Goal: Contribute content

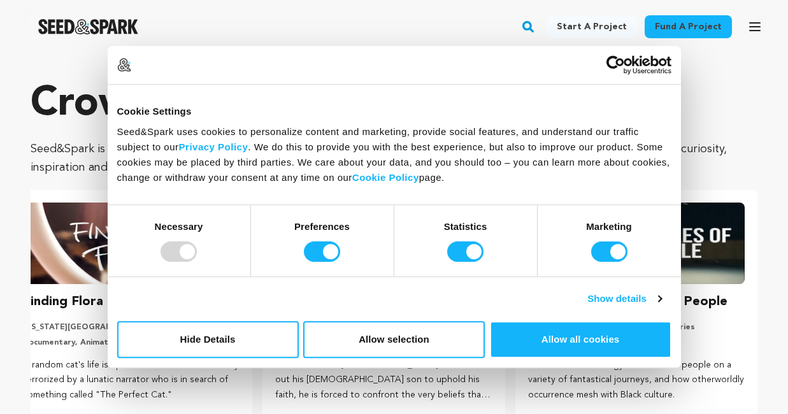
scroll to position [0, 204]
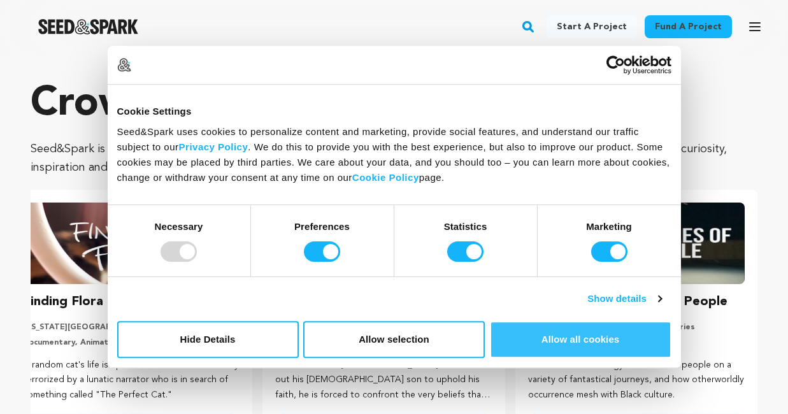
click at [577, 338] on button "Allow all cookies" at bounding box center [581, 339] width 182 height 37
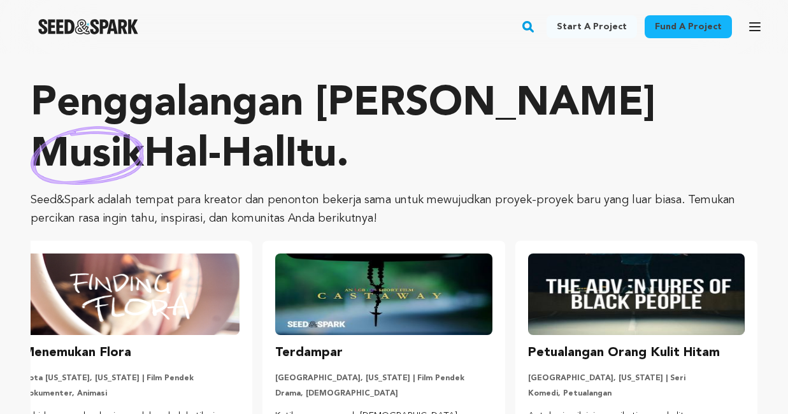
click at [0, 0] on font "Mendaftar" at bounding box center [0, 0] width 0 height 0
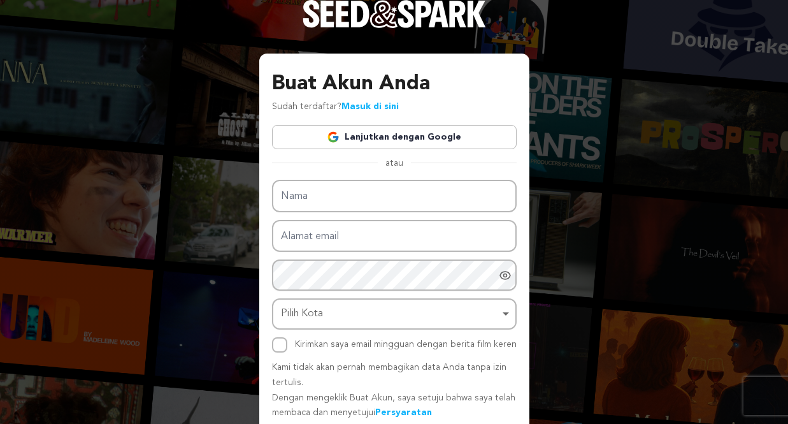
scroll to position [12, 0]
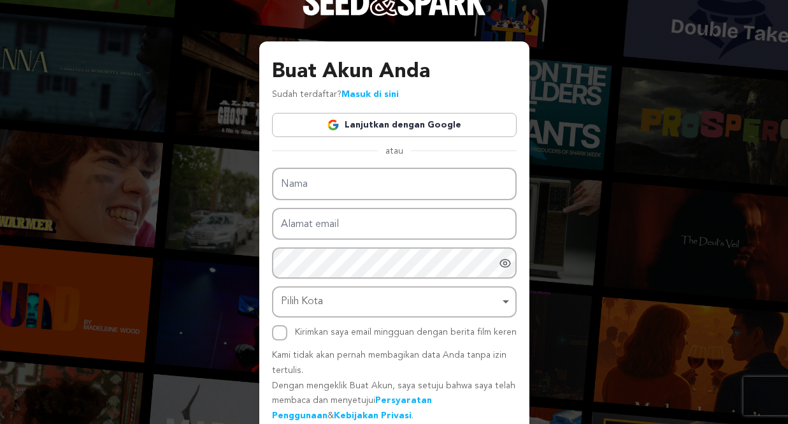
click at [461, 120] on font "Lanjutkan dengan Google" at bounding box center [403, 124] width 117 height 9
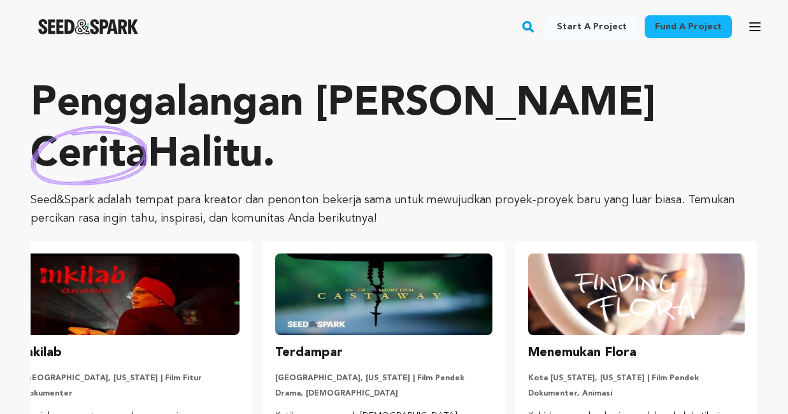
scroll to position [0, 204]
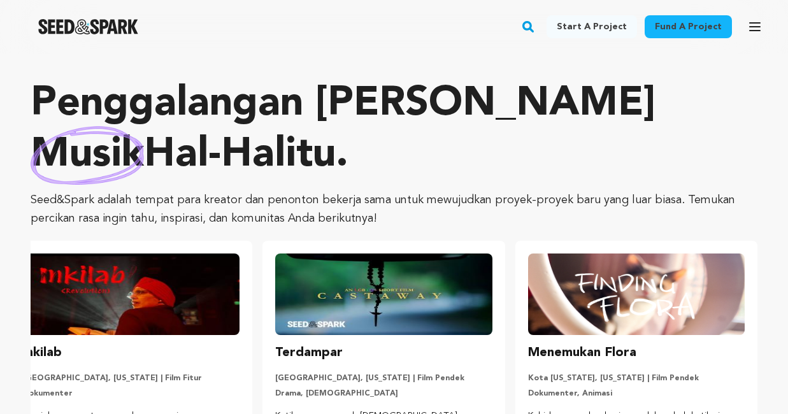
click at [0, 0] on span "Kauaja B. Kauaja B." at bounding box center [0, 0] width 0 height 0
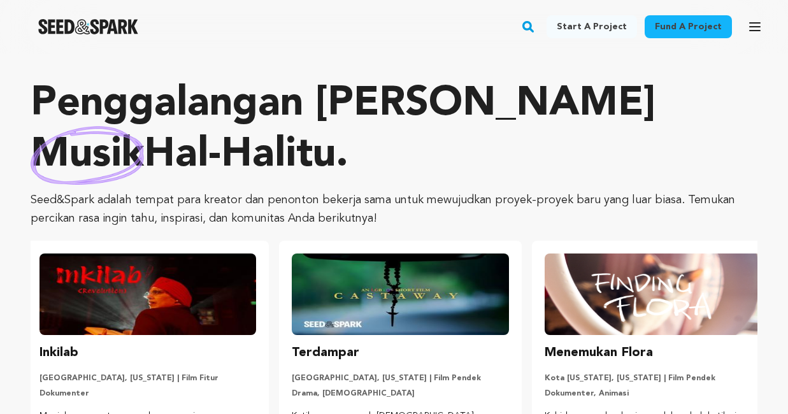
scroll to position [0, 0]
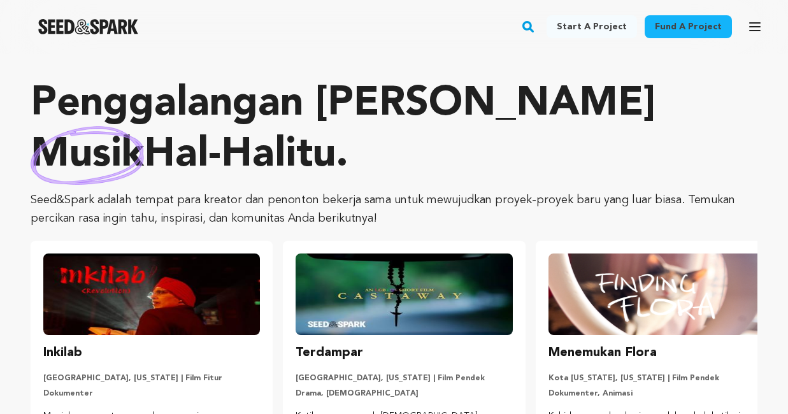
click at [0, 0] on link "Lihat Profil" at bounding box center [0, 0] width 0 height 0
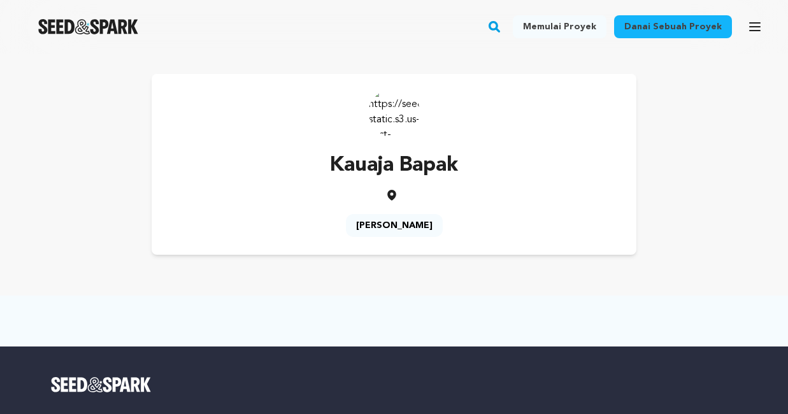
click at [0, 0] on link "[PERSON_NAME]" at bounding box center [0, 0] width 0 height 0
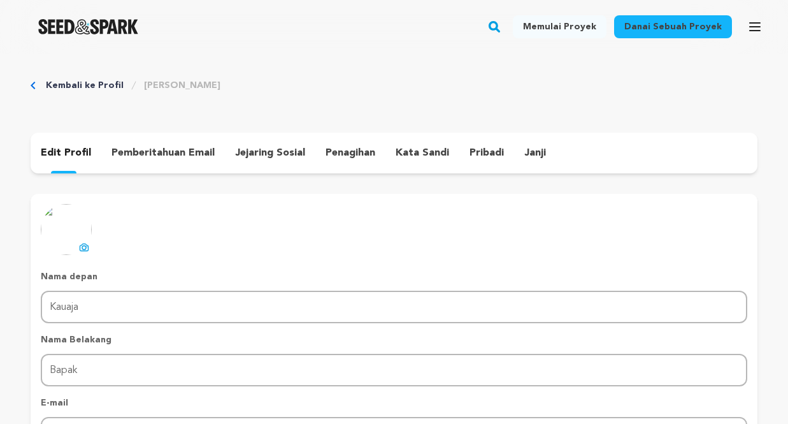
click at [0, 0] on font "Danai sebuah proyek" at bounding box center [0, 0] width 0 height 0
click at [0, 0] on font "Memulai proyek" at bounding box center [0, 0] width 0 height 0
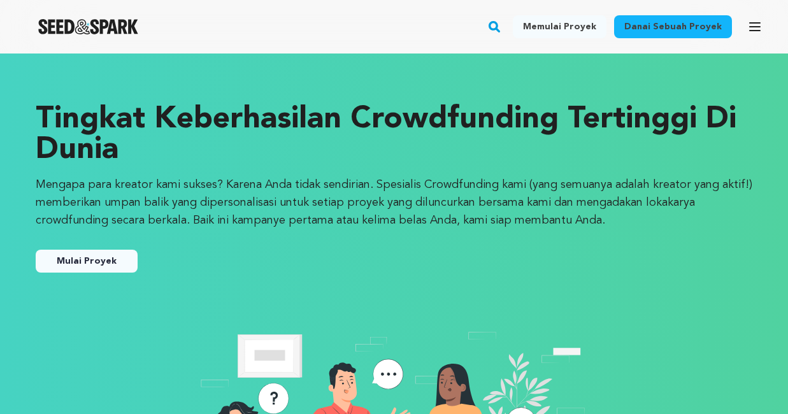
click at [57, 266] on font "Mulai Proyek" at bounding box center [87, 261] width 60 height 9
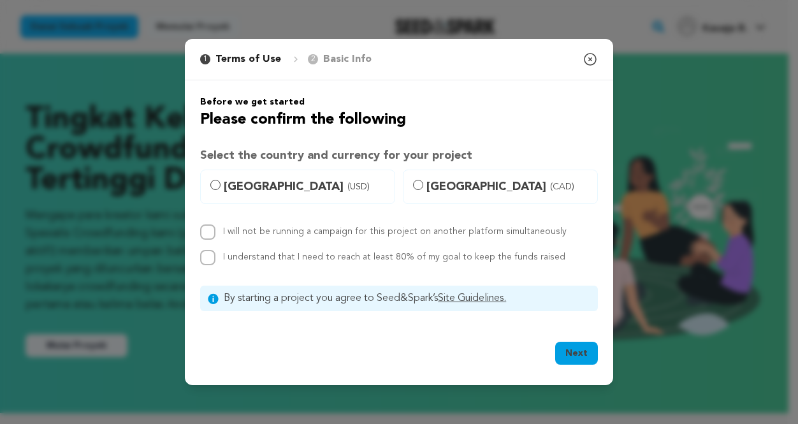
click at [294, 188] on span "[GEOGRAPHIC_DATA] (USD)" at bounding box center [305, 187] width 163 height 18
click at [220, 188] on input "[GEOGRAPHIC_DATA] (USD)" at bounding box center [215, 185] width 10 height 10
radio input "true"
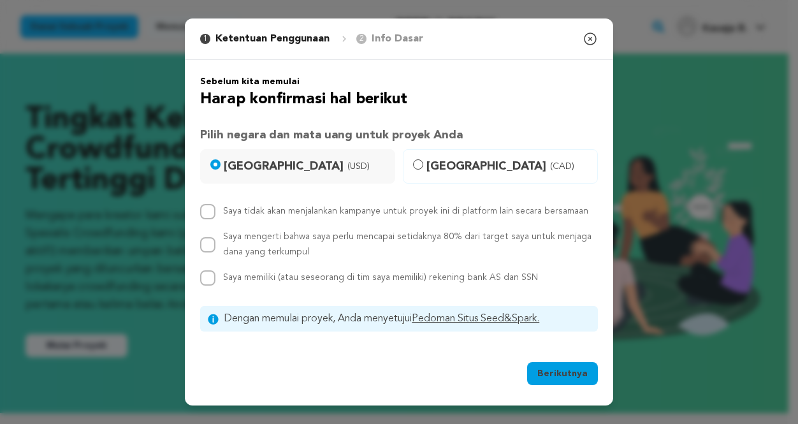
click at [266, 223] on div "Saya tidak akan menjalankan kampanye untuk proyek ini di platform lain secara b…" at bounding box center [399, 245] width 398 height 82
click at [213, 213] on input "Saya tidak akan menjalankan kampanye untuk proyek ini di platform lain secara b…" at bounding box center [207, 211] width 15 height 15
checkbox input "true"
click at [210, 244] on input "Saya mengerti bahwa saya perlu mencapai setidaknya 80% dari target saya untuk m…" at bounding box center [207, 244] width 15 height 15
checkbox input "true"
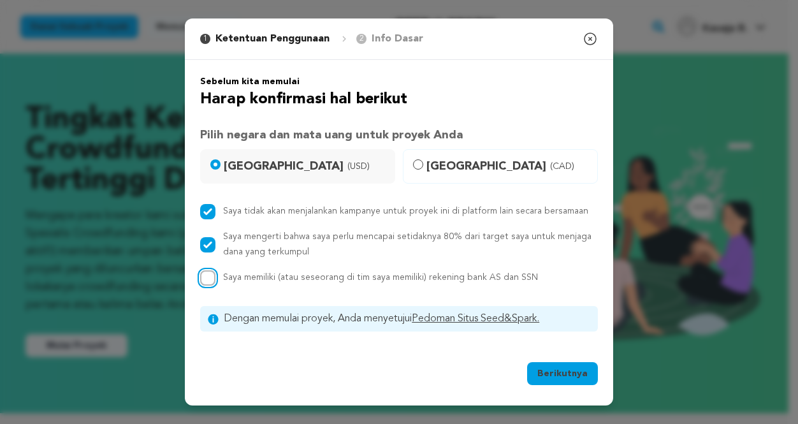
click at [211, 277] on input "Saya memiliki (atau seseorang di tim saya memiliki) rekening bank AS dan SSN" at bounding box center [207, 277] width 15 height 15
checkbox input "true"
click at [554, 369] on font "Berikutnya" at bounding box center [562, 373] width 50 height 9
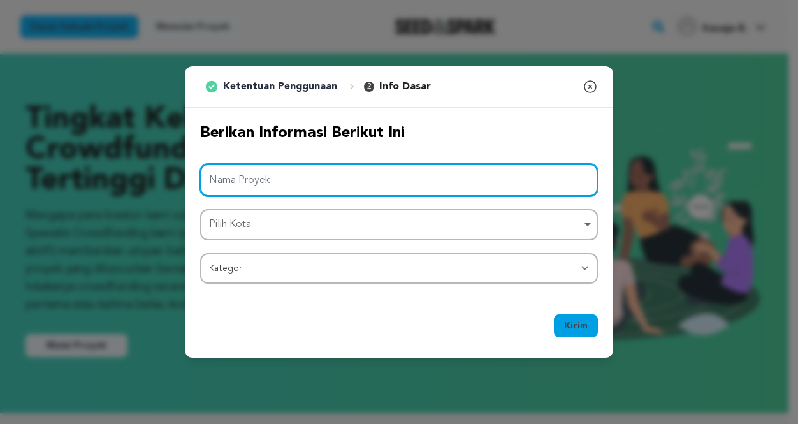
click at [330, 173] on input "Nama Proyek" at bounding box center [399, 180] width 398 height 32
paste input "N9TURBO: Rekomendasi Link Judi Bola Online Mix Parlay"
click at [277, 226] on div "Pilih Kota Hapus item" at bounding box center [395, 224] width 372 height 18
type input "N9TURBO: Rekomendasi Link Judi Bola Online Mix Parlay"
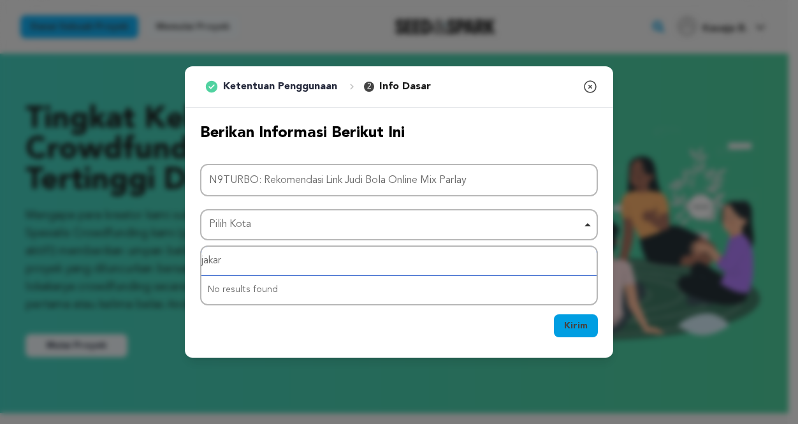
type input "jakart"
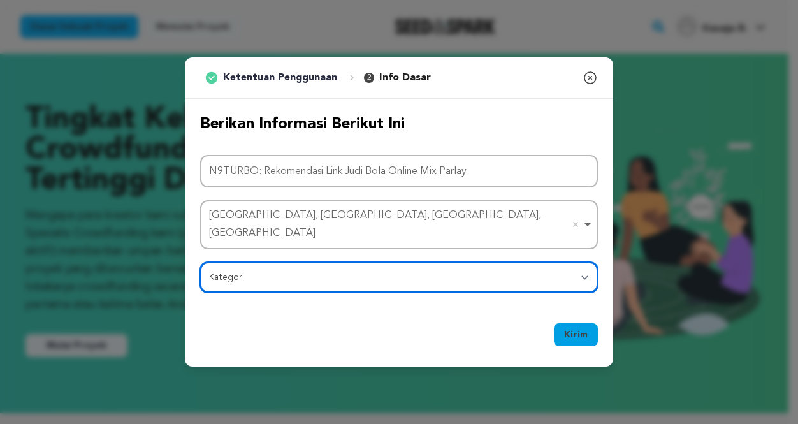
click at [289, 270] on select "Kategori Film Fitur Film Pendek Seri Festival Film Perusahaan Video Musik Penga…" at bounding box center [399, 277] width 398 height 31
select select "10895"
click at [200, 262] on select "Kategori Film Fitur Film Pendek Seri Festival Film Perusahaan Video Musik Penga…" at bounding box center [399, 277] width 398 height 31
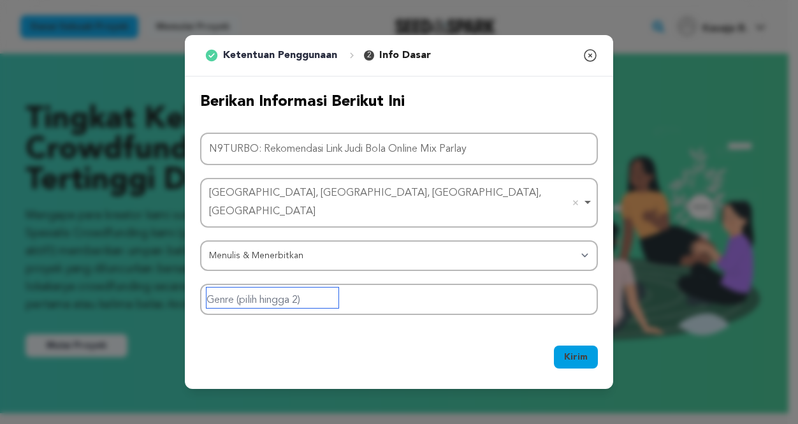
click at [287, 290] on input "Genre (pilih hingga 2)" at bounding box center [272, 297] width 132 height 20
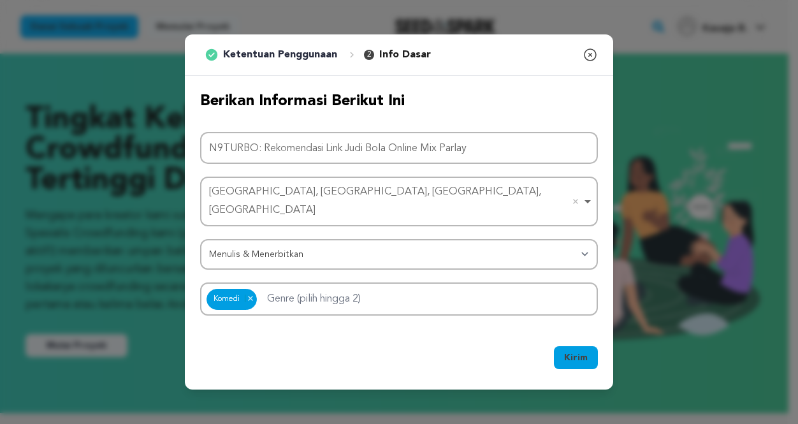
click at [570, 354] on font "Kirim" at bounding box center [576, 357] width 24 height 9
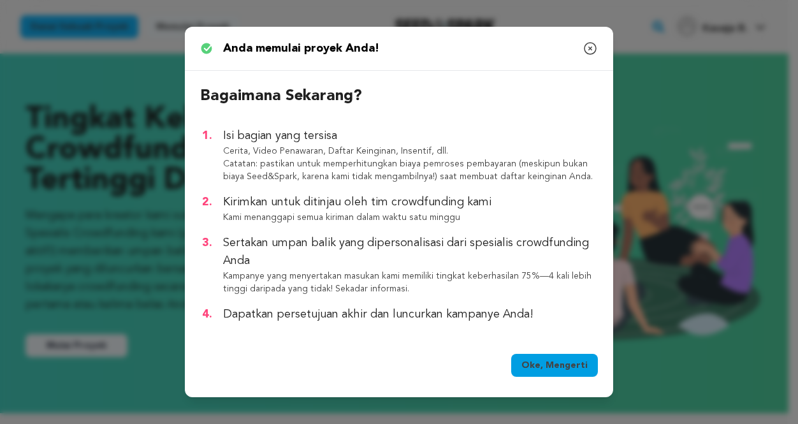
click at [570, 354] on link "Oke, Mengerti" at bounding box center [554, 365] width 87 height 23
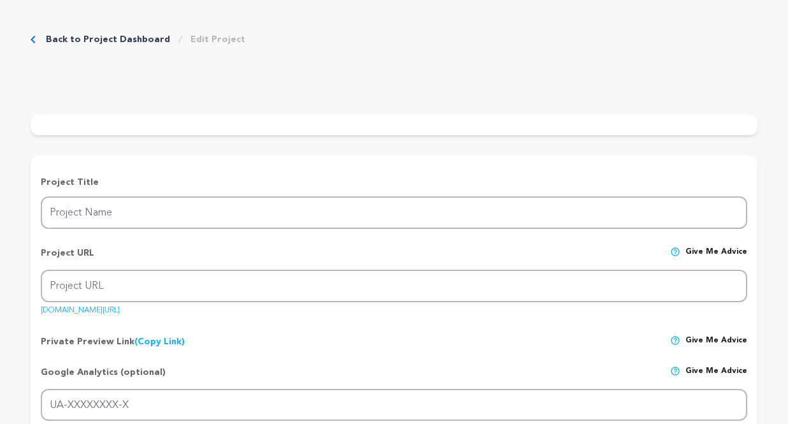
type input "N9TURBO: Rekomendasi Link Judi Bola Online Mix Parlay"
type input "n9turbo-rekomendasi-link-judi-bola-online-mix-parlay"
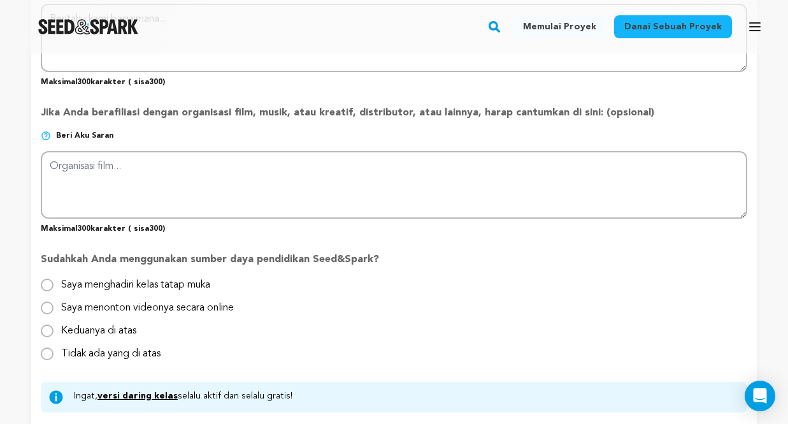
scroll to position [892, 0]
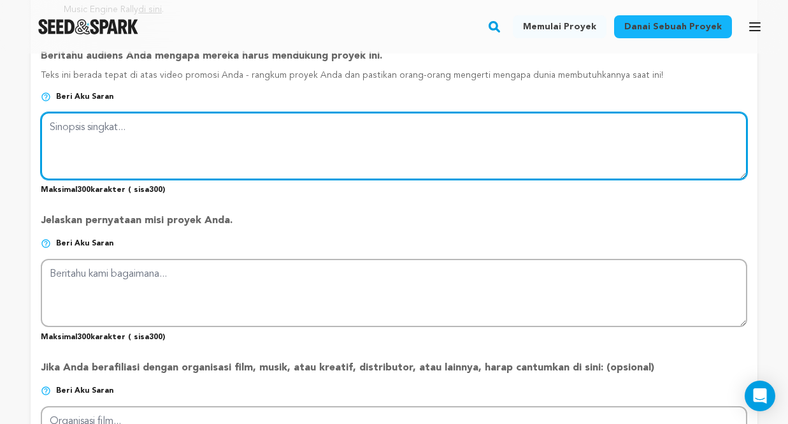
click at [275, 112] on textarea at bounding box center [394, 146] width 706 height 68
paste textarea "N9TURBO adalah situs judi bola online yang menyediakan berbagai layanan taruhan…"
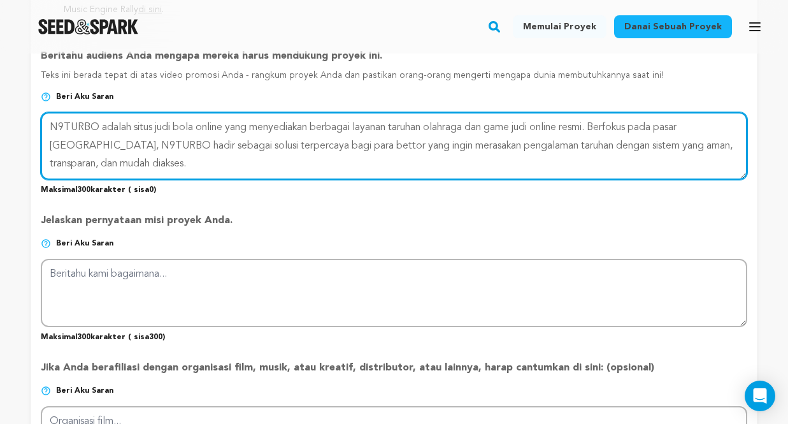
type textarea "N9TURBO adalah situs judi bola online yang menyediakan berbagai layanan taruhan…"
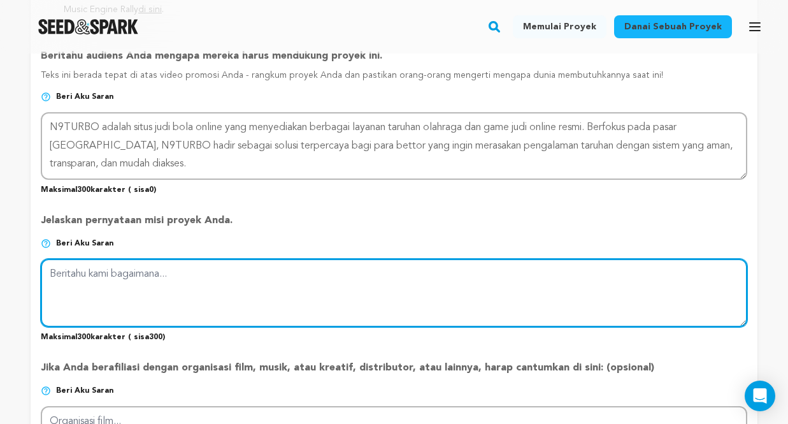
click at [359, 259] on textarea at bounding box center [394, 293] width 706 height 68
paste textarea "Mix parlay merupakan jenis taruhan yang menggabungkan beberapa pilihan pertandi…"
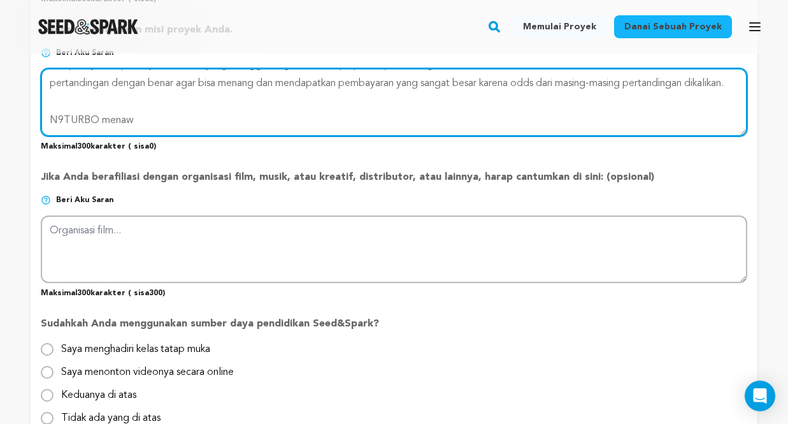
scroll to position [1083, 0]
type textarea "Mix parlay merupakan jenis taruhan yang menggabungkan beberapa pilihan pertandi…"
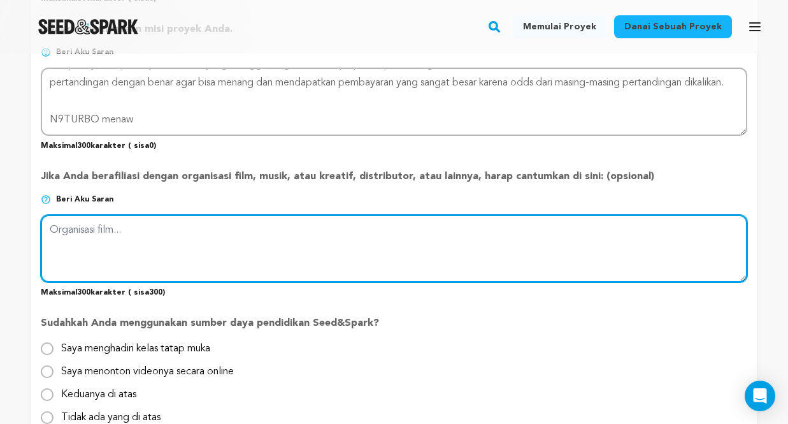
click at [315, 217] on textarea at bounding box center [394, 249] width 706 height 68
paste textarea "Memilih platform judi bola online resmi dan terpercaya seperti N9TURBO adalah l…"
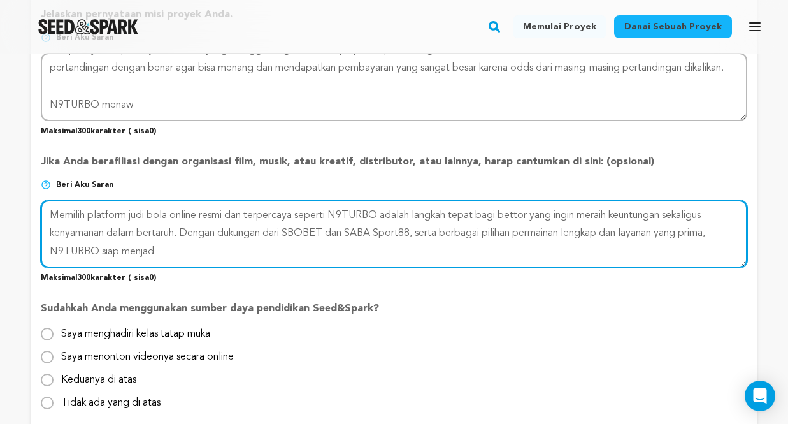
scroll to position [1338, 0]
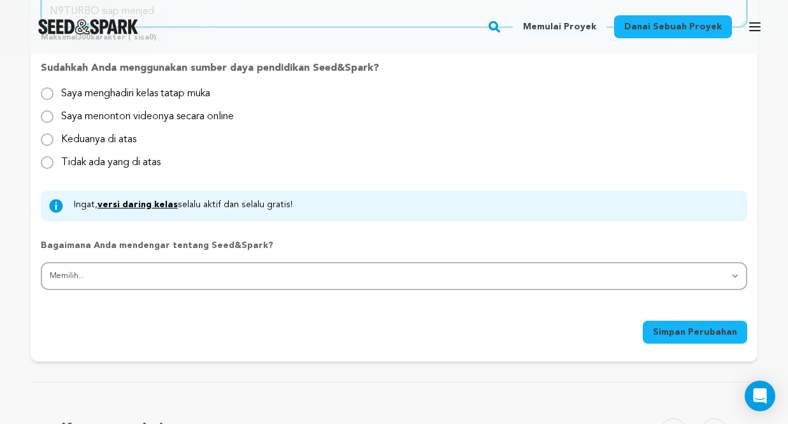
type textarea "Memilih platform judi bola online resmi dan terpercaya seperti N9TURBO adalah l…"
click at [54, 87] on input "Saya menghadiri kelas tatap muka" at bounding box center [47, 93] width 13 height 13
radio input "true"
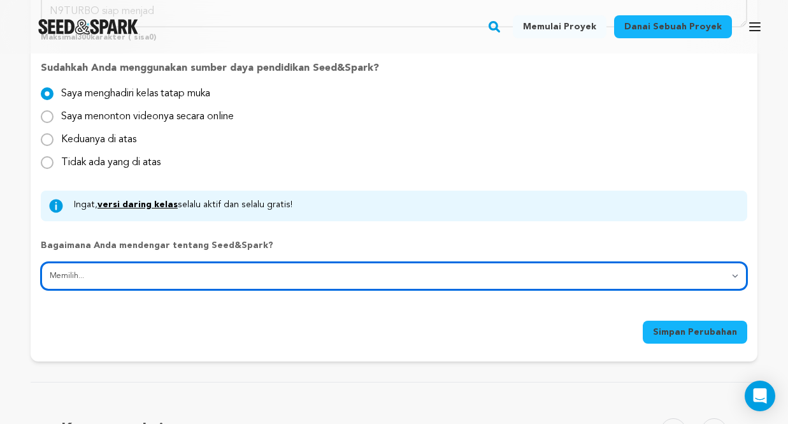
drag, startPoint x: 360, startPoint y: 236, endPoint x: 363, endPoint y: 259, distance: 23.2
click at [360, 262] on select "Memilih... Dari seorang teman Media sosial Festival film atau organisasi film M…" at bounding box center [394, 276] width 706 height 28
select select "2"
click at [184, 262] on select "Memilih... Dari seorang teman Media sosial Festival film atau organisasi film M…" at bounding box center [394, 276] width 706 height 28
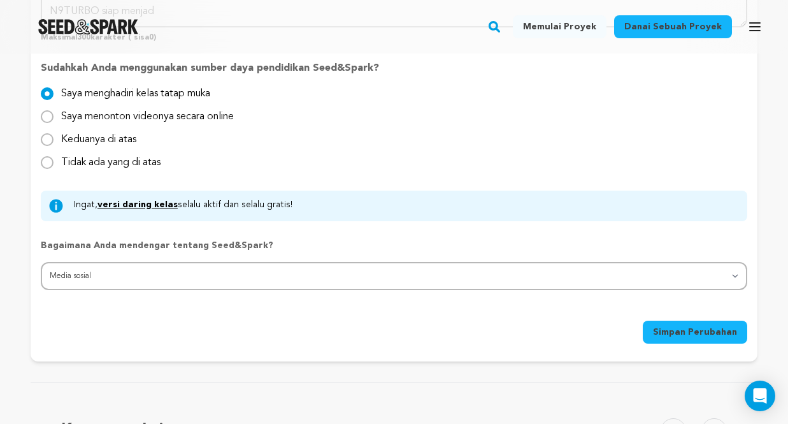
click at [721, 327] on font "Simpan Perubahan" at bounding box center [695, 331] width 84 height 9
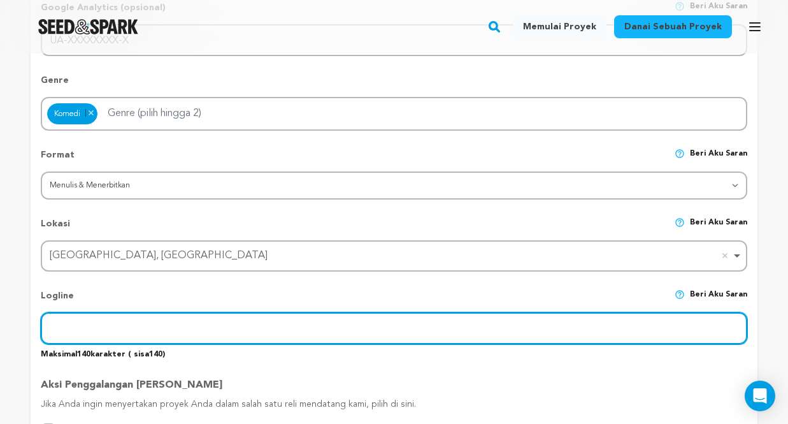
scroll to position [438, 0]
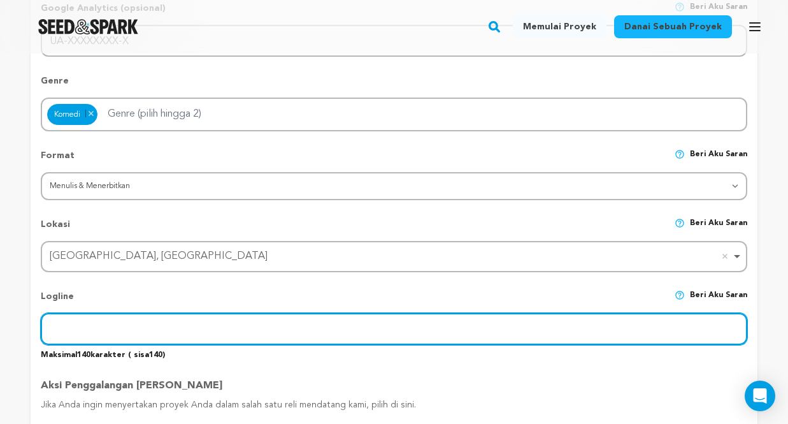
click at [331, 313] on input "text" at bounding box center [394, 329] width 706 height 32
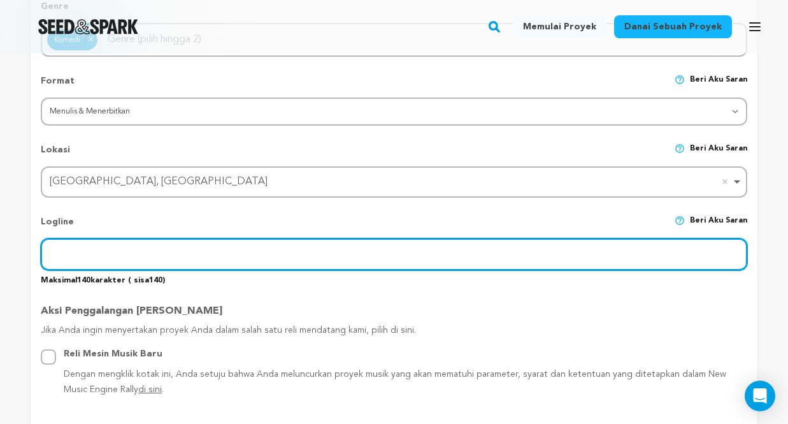
scroll to position [629, 0]
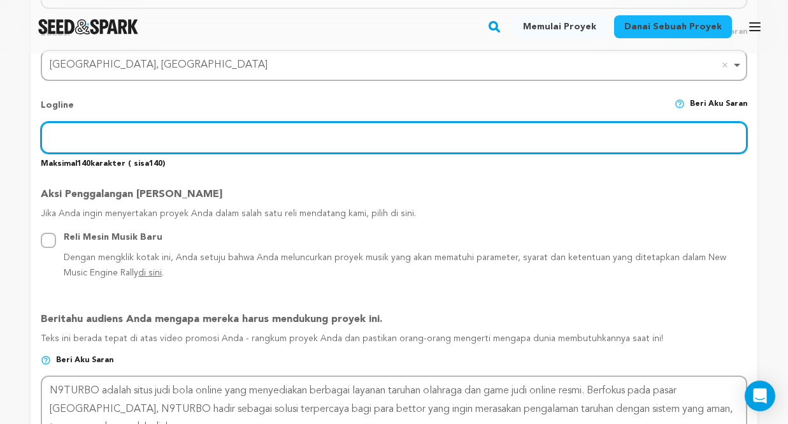
paste input "N9TURBO: Rekomendasi Link Judi Bola Online Mix Parlay SBOBET dan SABA Sport88 s…"
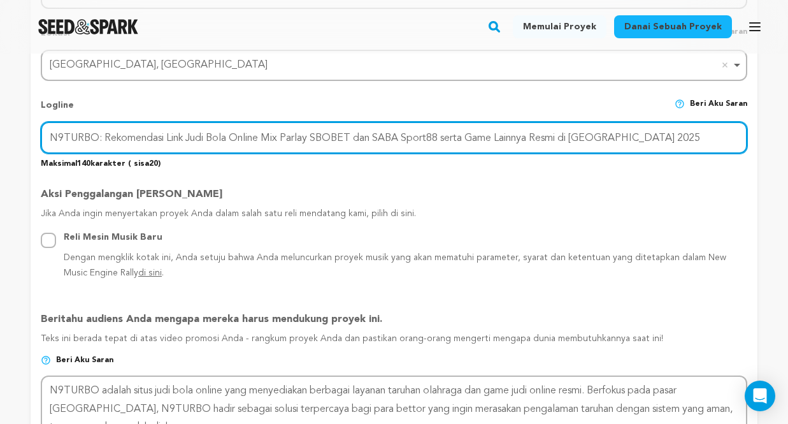
scroll to position [0, 43]
type input "N9TURBO: Rekomendasi Link Judi Bola Online Mix Parlay SBOBET dan SABA Sport88 s…"
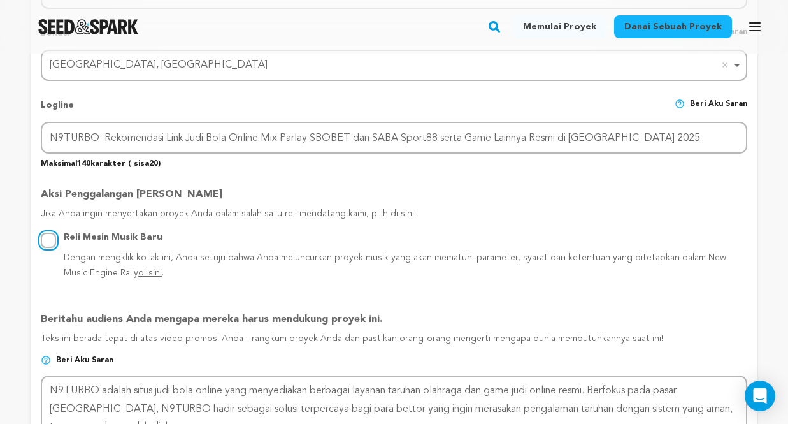
scroll to position [0, 0]
click at [56, 233] on input "Reli Mesin Musik Baru Dengan mengklik kotak ini, Anda setuju bahwa Anda meluncu…" at bounding box center [48, 240] width 15 height 15
radio input "true"
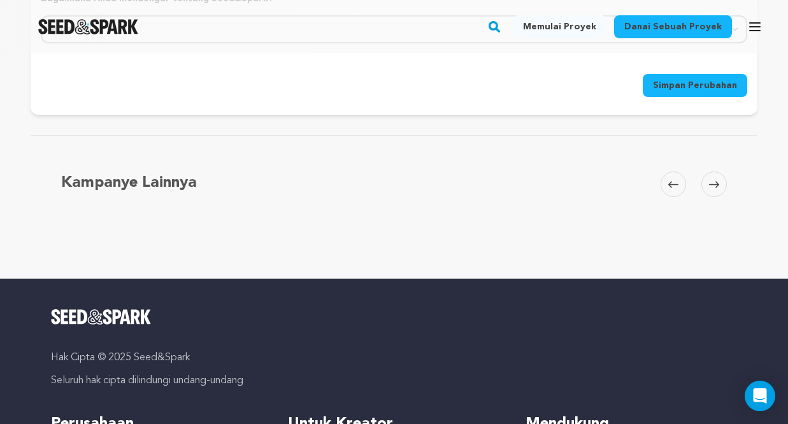
scroll to position [1393, 0]
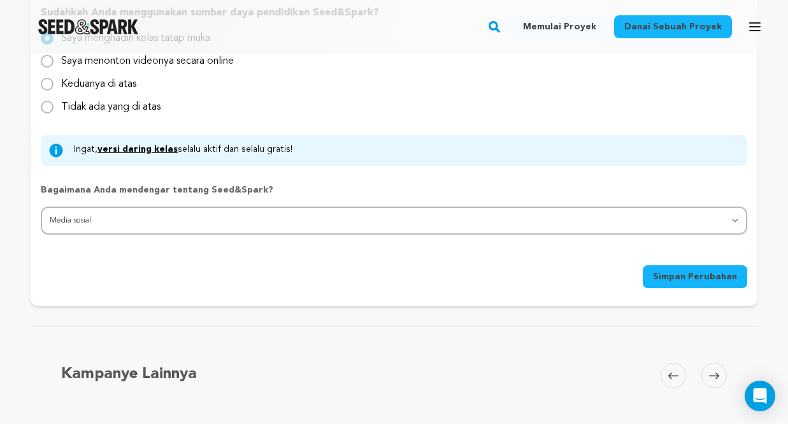
click at [706, 272] on font "Simpan Perubahan" at bounding box center [695, 276] width 84 height 9
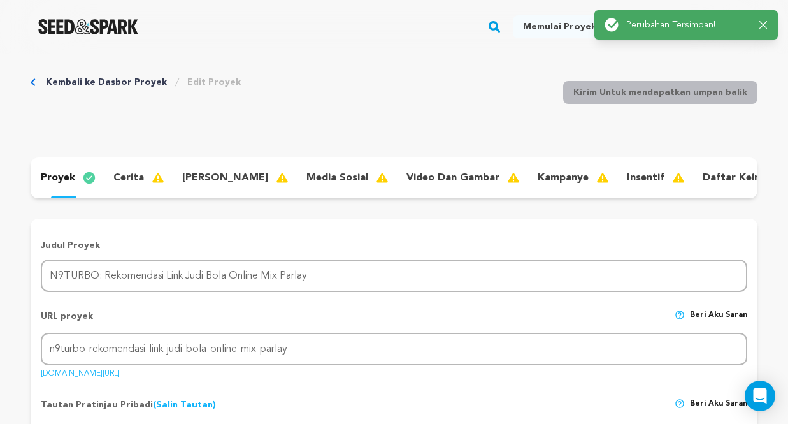
scroll to position [0, 0]
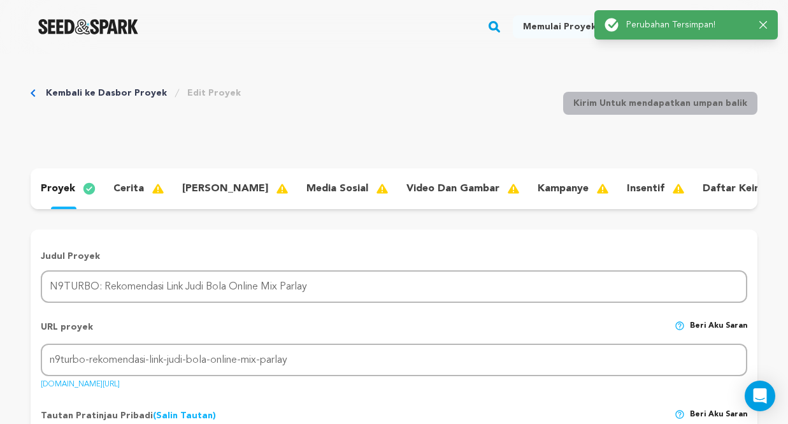
click at [482, 97] on div "Kembali ke Dasbor Proyek Edit Proyek Kirim Untuk mendapatkan umpan balik Kirim …" at bounding box center [394, 106] width 727 height 84
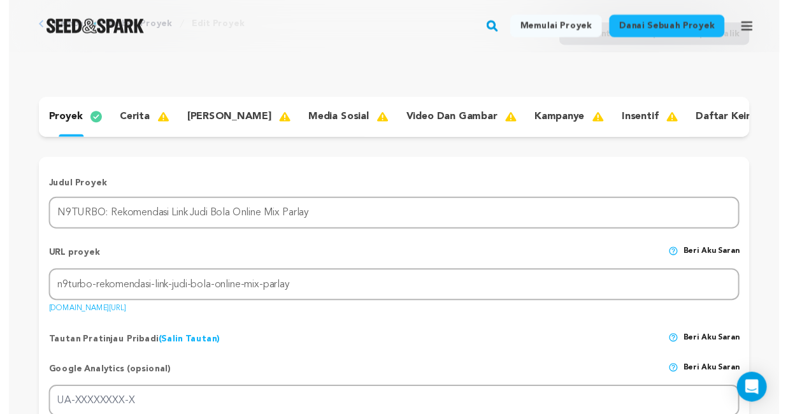
scroll to position [191, 0]
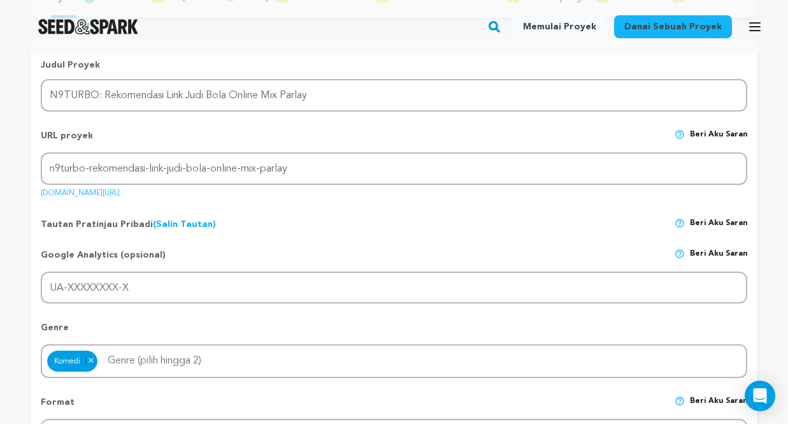
click at [0, 0] on font "Kauaja B." at bounding box center [0, 0] width 0 height 0
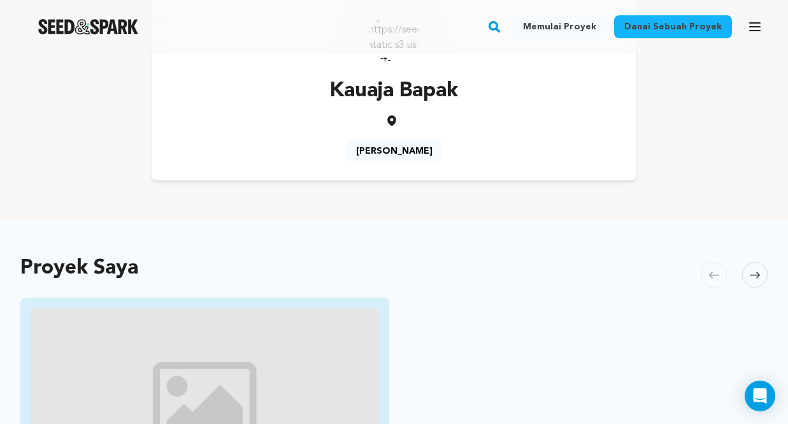
scroll to position [191, 0]
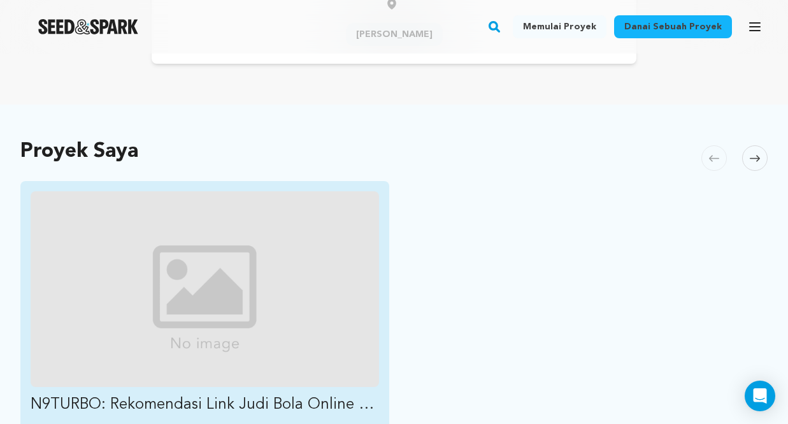
click at [113, 275] on img "Dana N9TURBO: Rekomendasi Link Judi Bola Online Mix Parlay" at bounding box center [205, 289] width 348 height 196
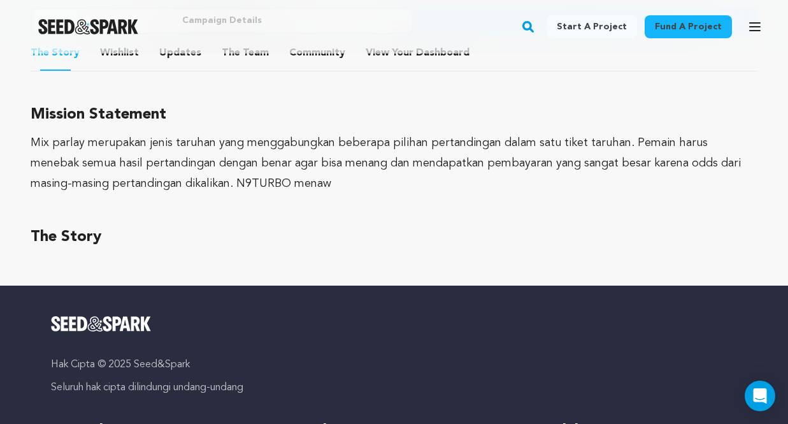
scroll to position [764, 0]
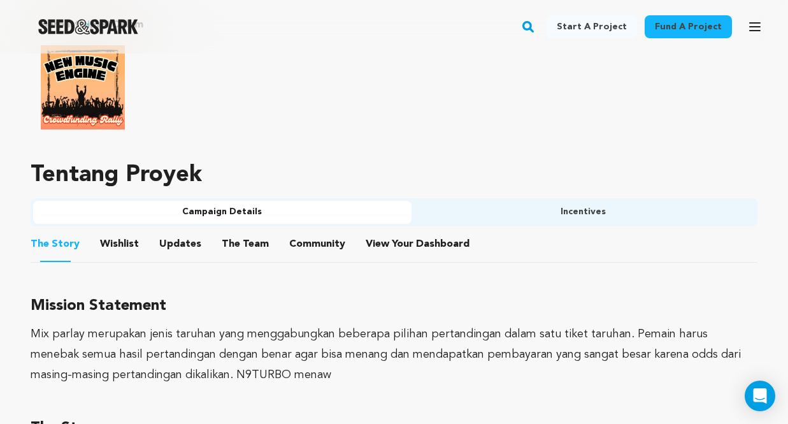
click at [0, 0] on div "Mix parlay merupakan jenis taruhan yang menggabungkan beberapa pilihan pertandi…" at bounding box center [0, 0] width 0 height 0
